Goal: Ask a question

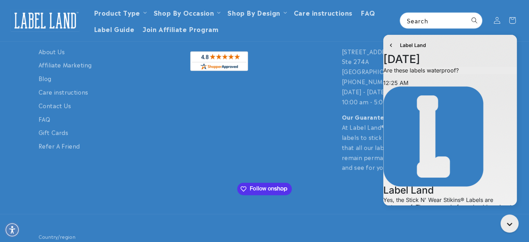
scroll to position [30, 0]
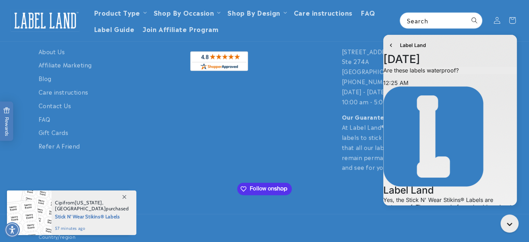
type textarea "**********"
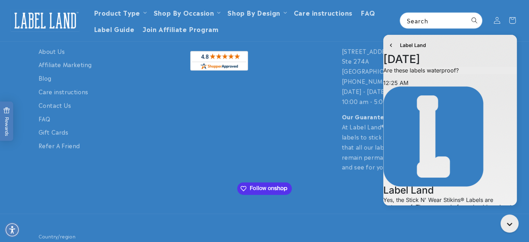
scroll to position [131, 0]
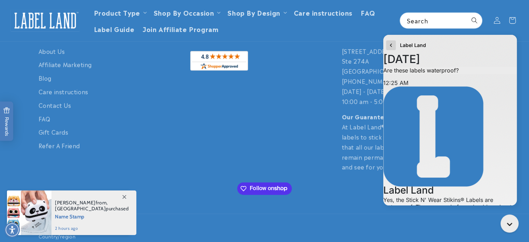
click at [392, 44] on icon "go to home page" at bounding box center [391, 45] width 7 height 8
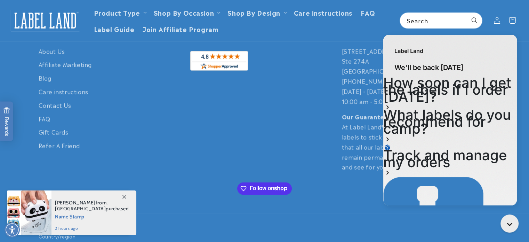
scroll to position [30, 0]
click at [278, 122] on footer "Quick links About Us Affiliate Marketing Blog Care instructions Contact Us FAQ …" at bounding box center [264, 155] width 529 height 275
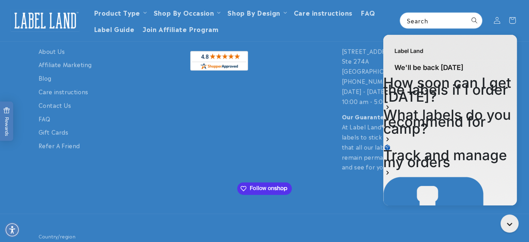
click at [502, 217] on div "Chat with us" at bounding box center [509, 223] width 25 height 23
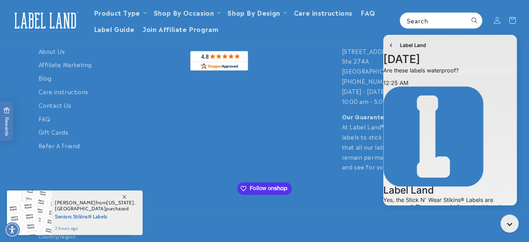
scroll to position [131, 0]
click at [506, 221] on div "Close gorgias live chat" at bounding box center [511, 225] width 12 height 12
click at [510, 225] on icon "Close gorgias live chat" at bounding box center [511, 224] width 7 height 7
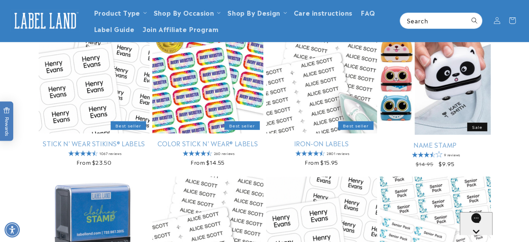
scroll to position [0, 0]
